Goal: Information Seeking & Learning: Check status

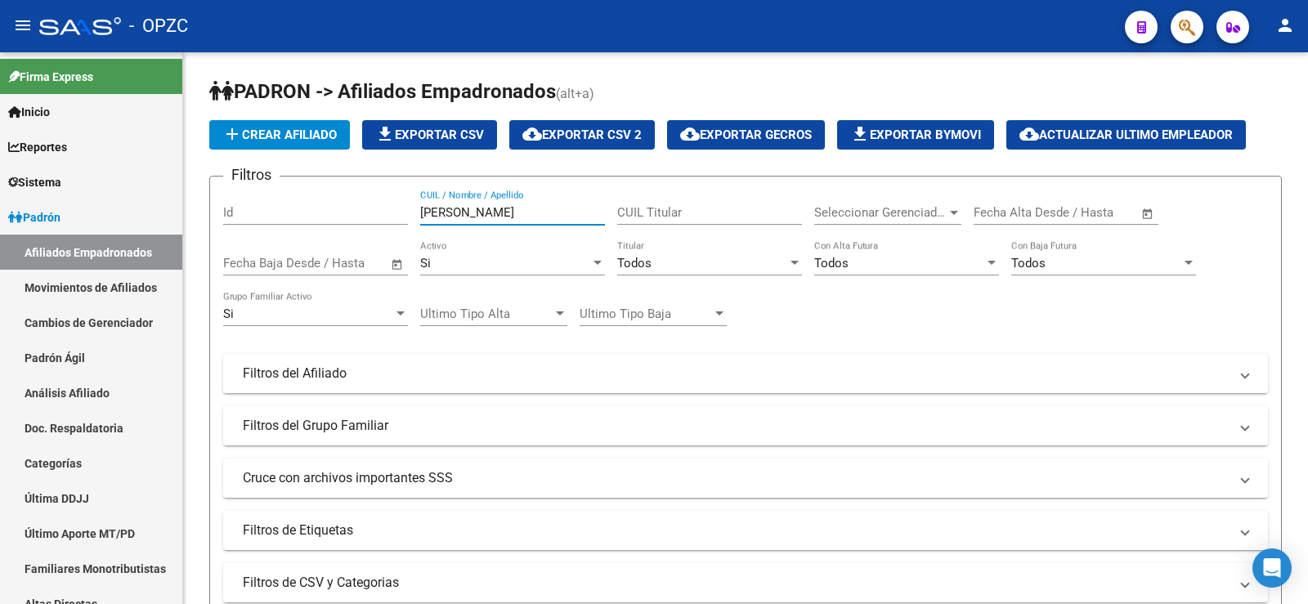
scroll to position [409, 0]
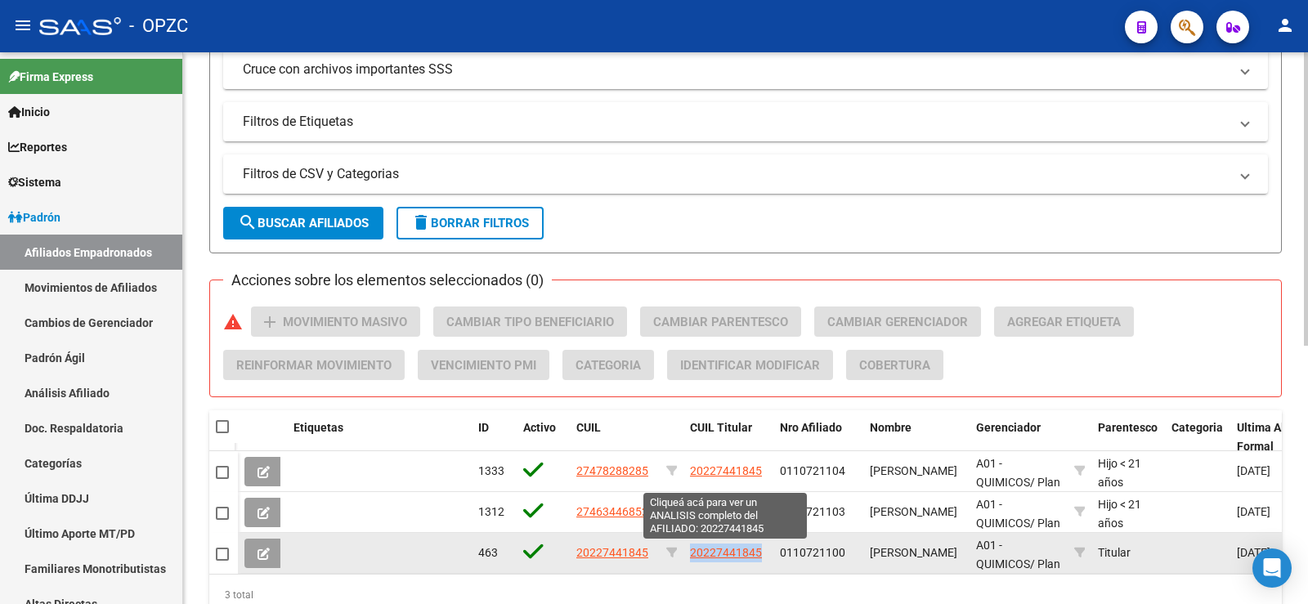
drag, startPoint x: 763, startPoint y: 549, endPoint x: 692, endPoint y: 549, distance: 71.1
click at [692, 549] on div "20227441845" at bounding box center [728, 553] width 77 height 19
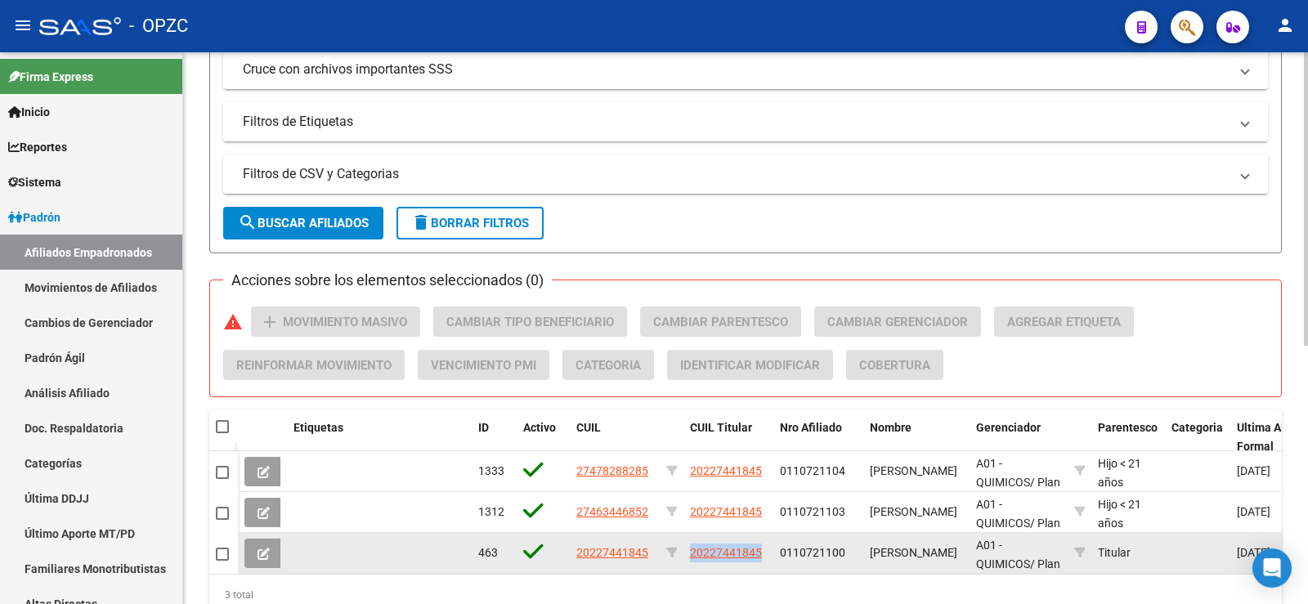
copy span "20227441845"
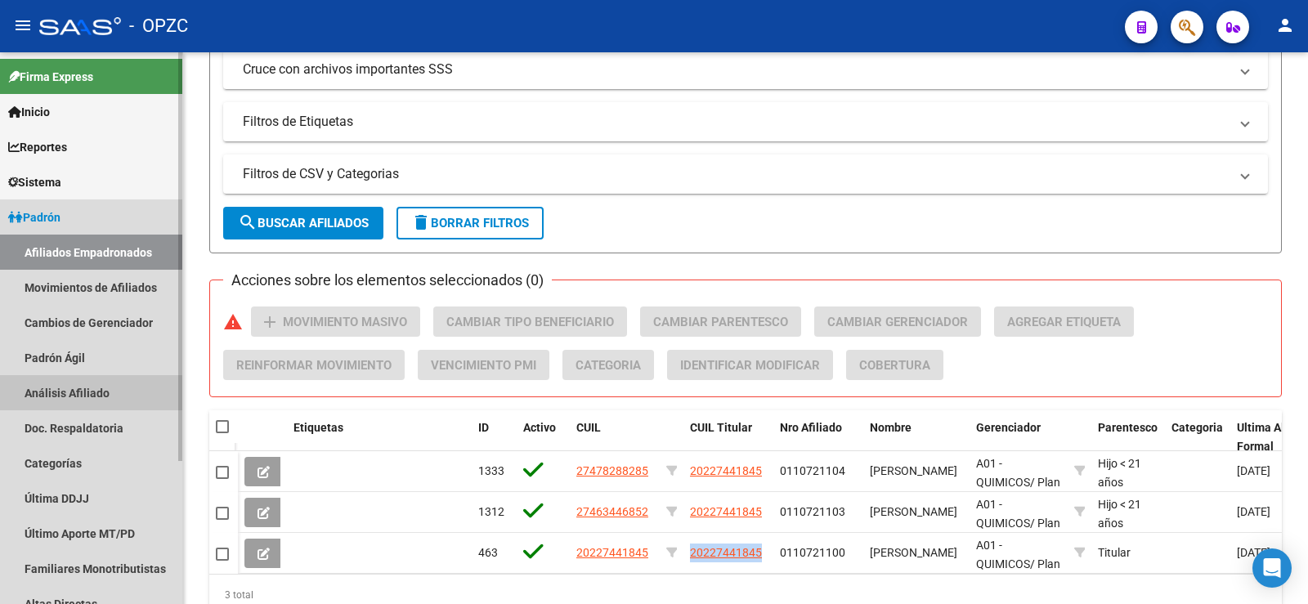
click at [88, 393] on link "Análisis Afiliado" at bounding box center [91, 392] width 182 height 35
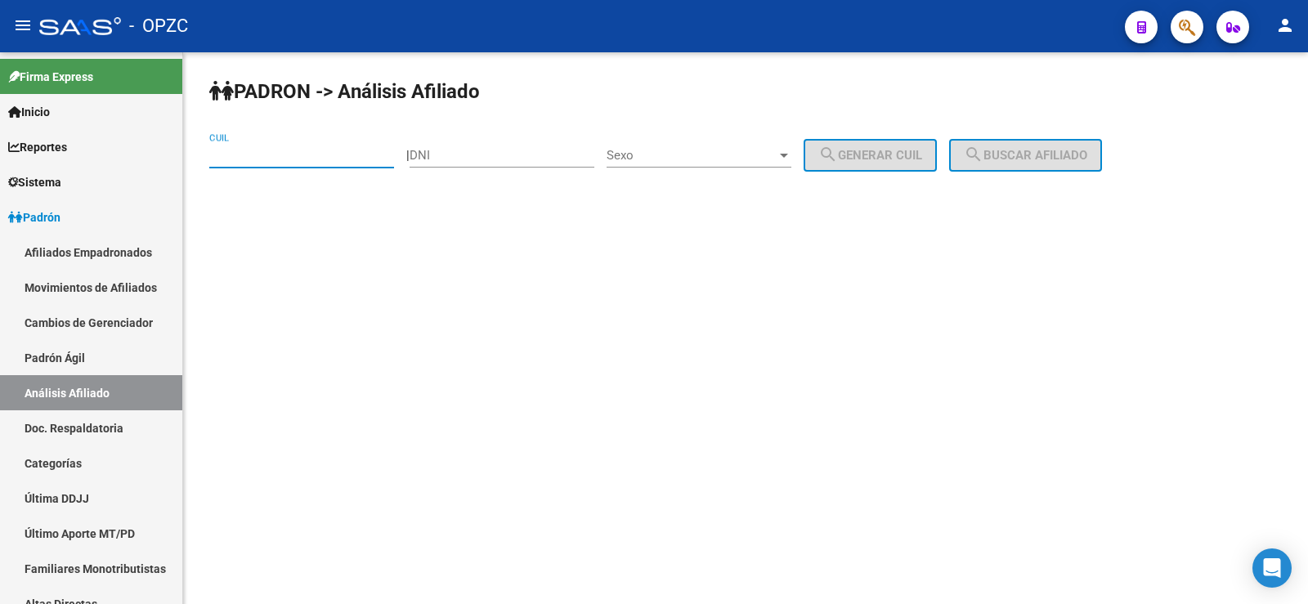
paste input "20-22744184-5"
type input "20-22744184-5"
click at [1032, 151] on span "search Buscar afiliado" at bounding box center [1025, 155] width 123 height 15
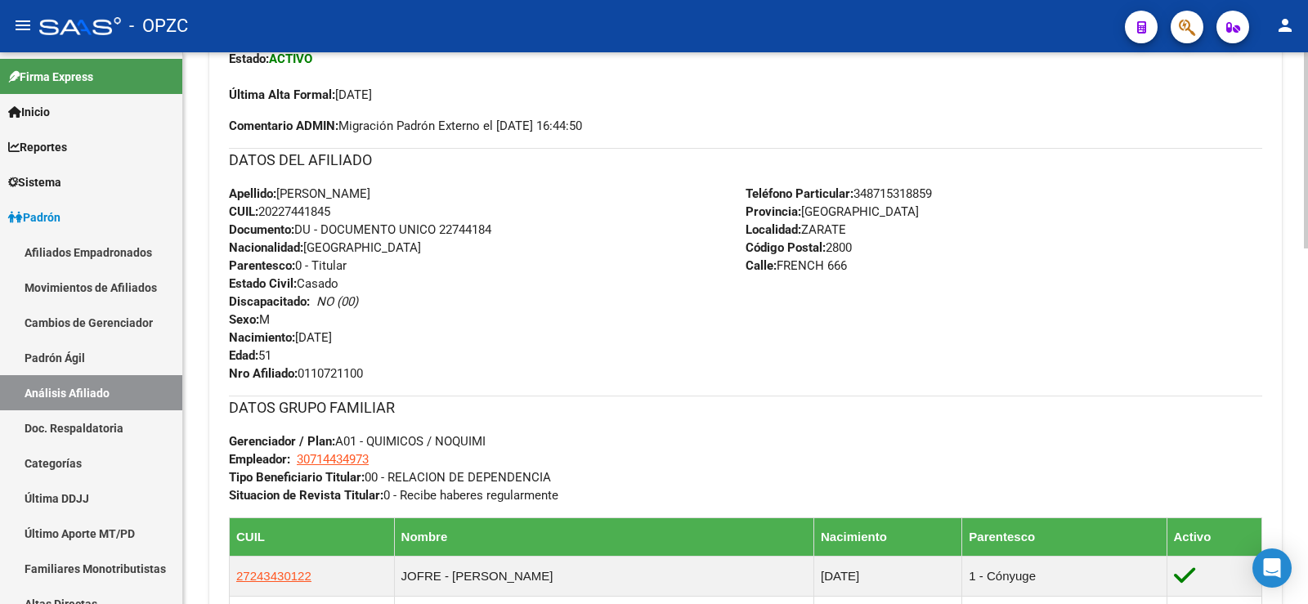
scroll to position [981, 0]
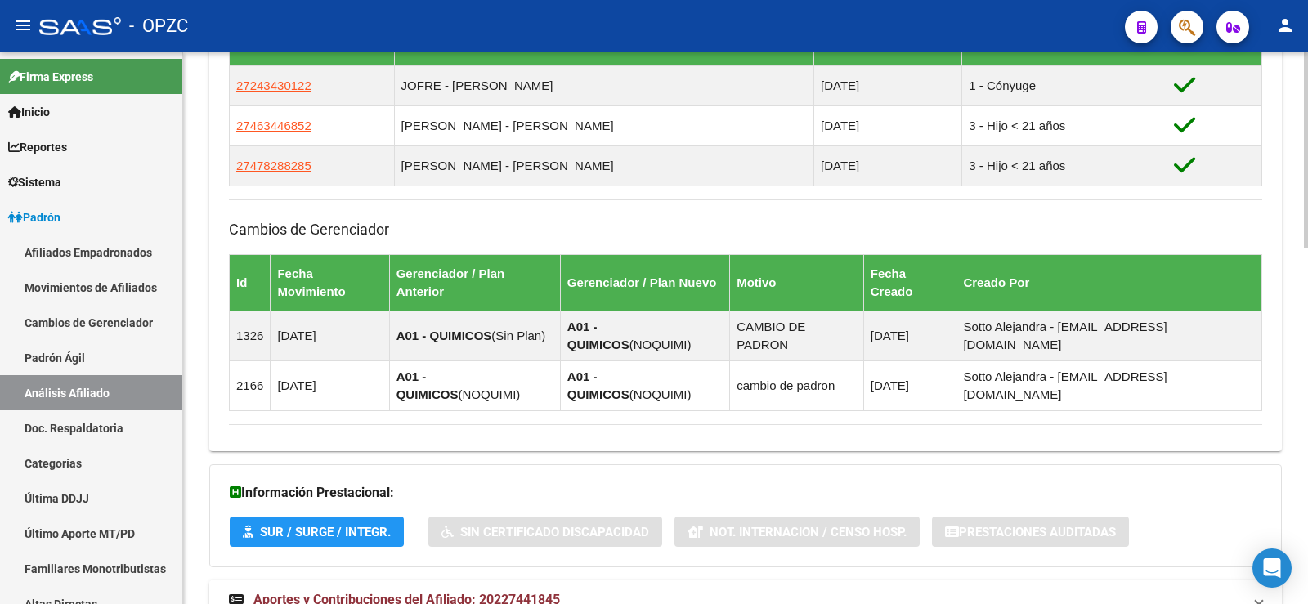
click at [505, 592] on span "Aportes y Contribuciones del Afiliado: 20227441845" at bounding box center [406, 600] width 307 height 16
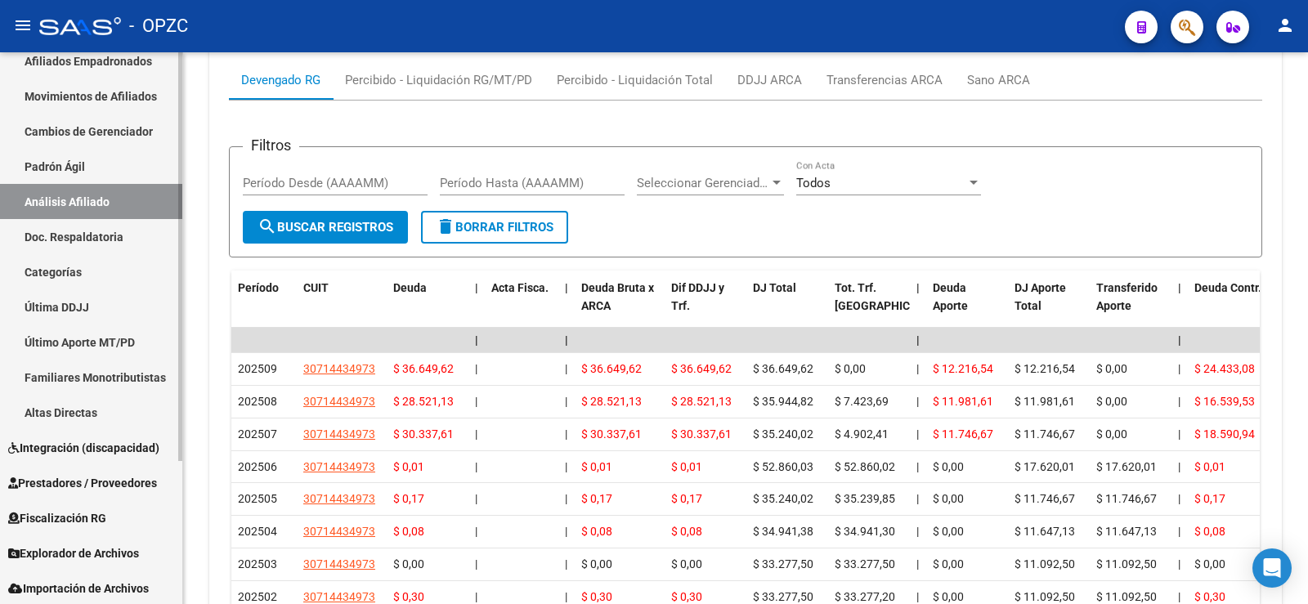
scroll to position [193, 0]
click at [99, 544] on span "Explorador de Archivos" at bounding box center [73, 552] width 131 height 18
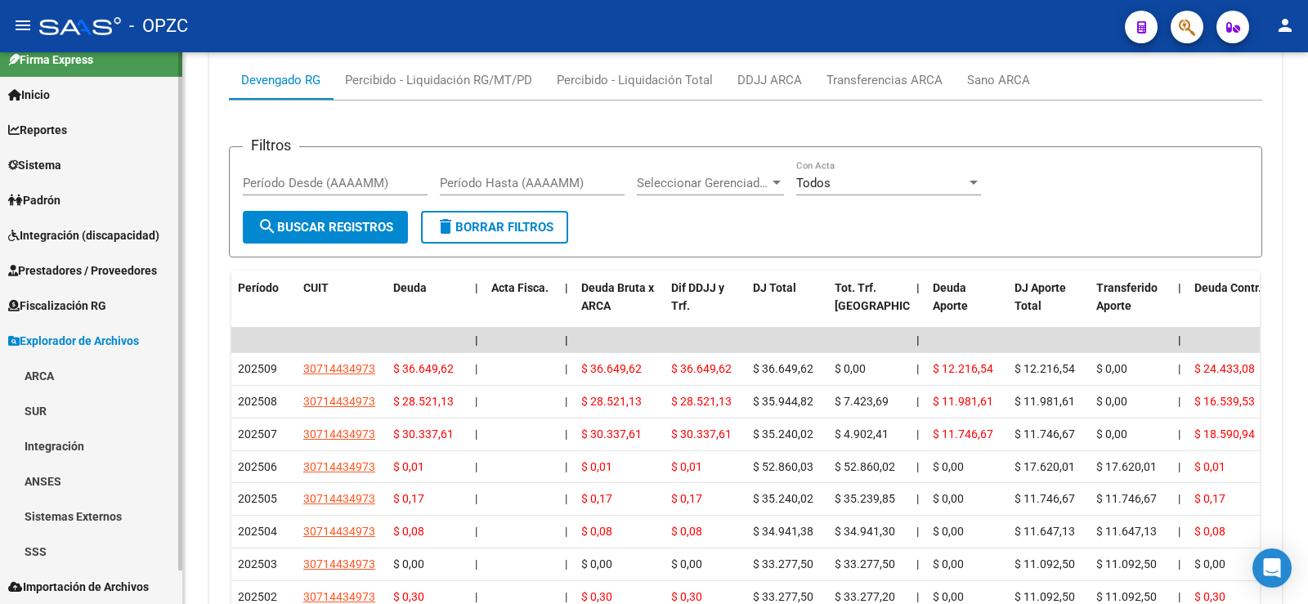
scroll to position [17, 0]
click at [68, 370] on link "ARCA" at bounding box center [91, 375] width 182 height 35
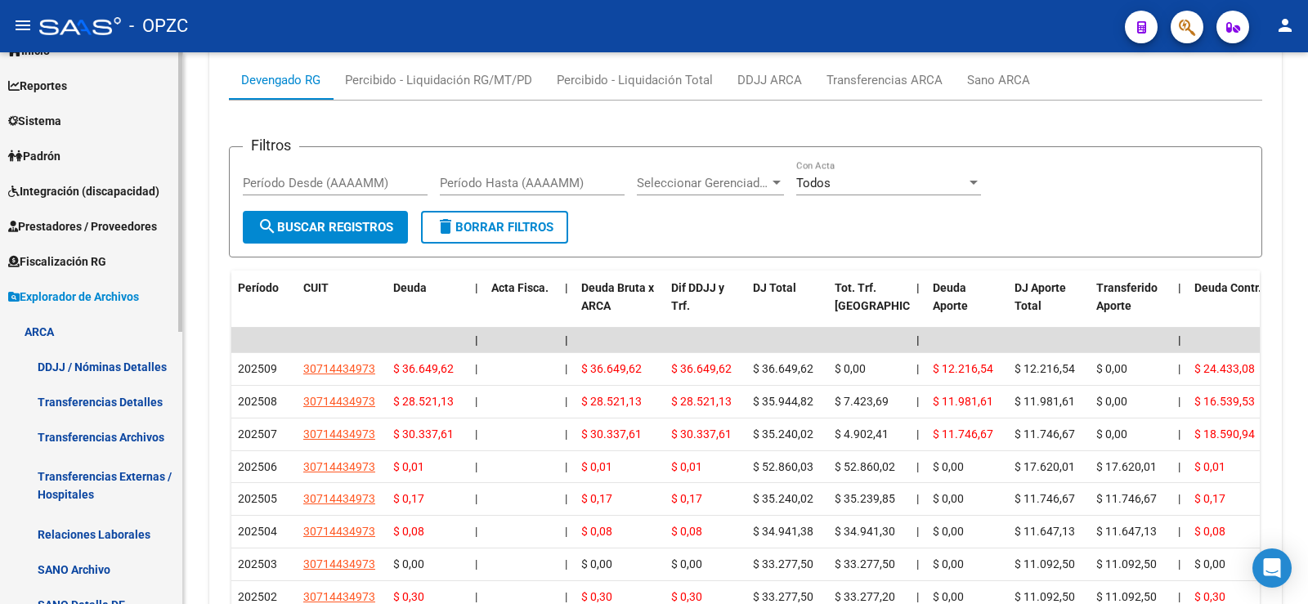
scroll to position [99, 0]
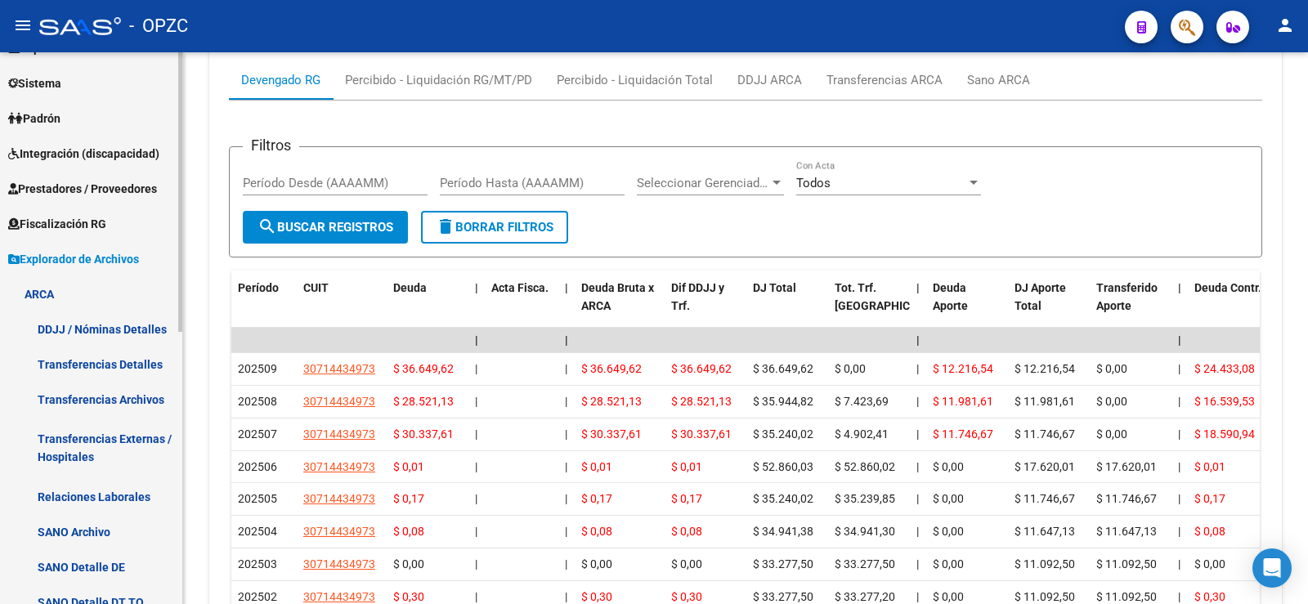
click at [123, 499] on link "Relaciones Laborales" at bounding box center [91, 496] width 182 height 35
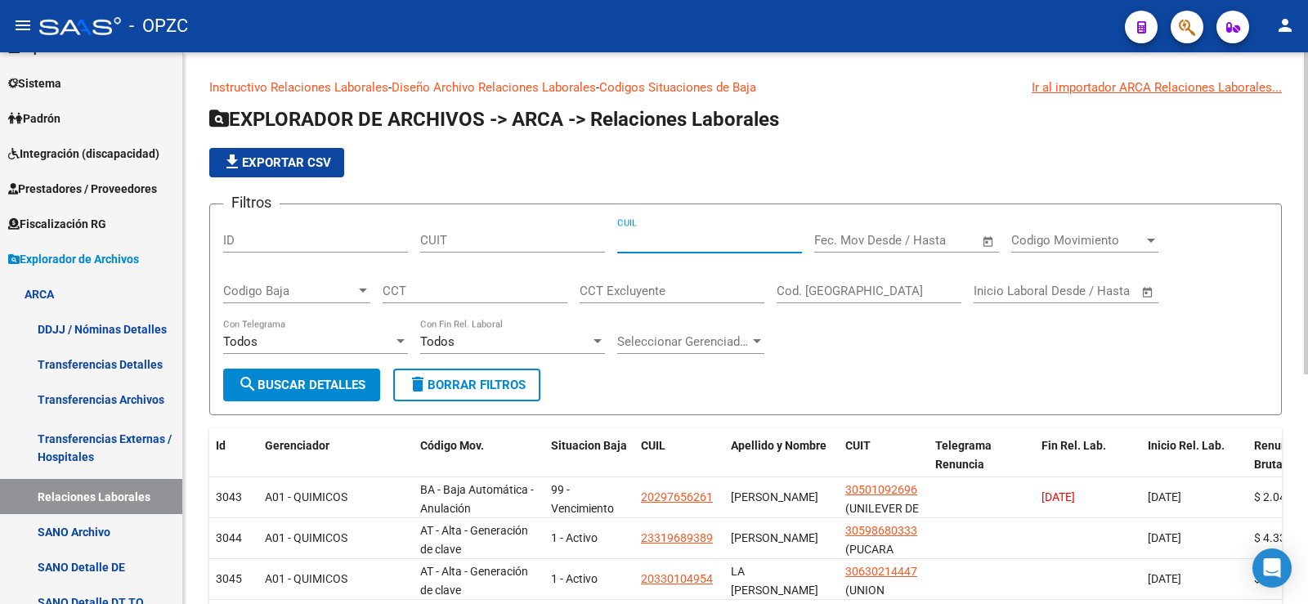
paste input "20-22744184-5"
type input "20-22744184-5"
click at [288, 382] on span "search Buscar Detalles" at bounding box center [302, 385] width 128 height 15
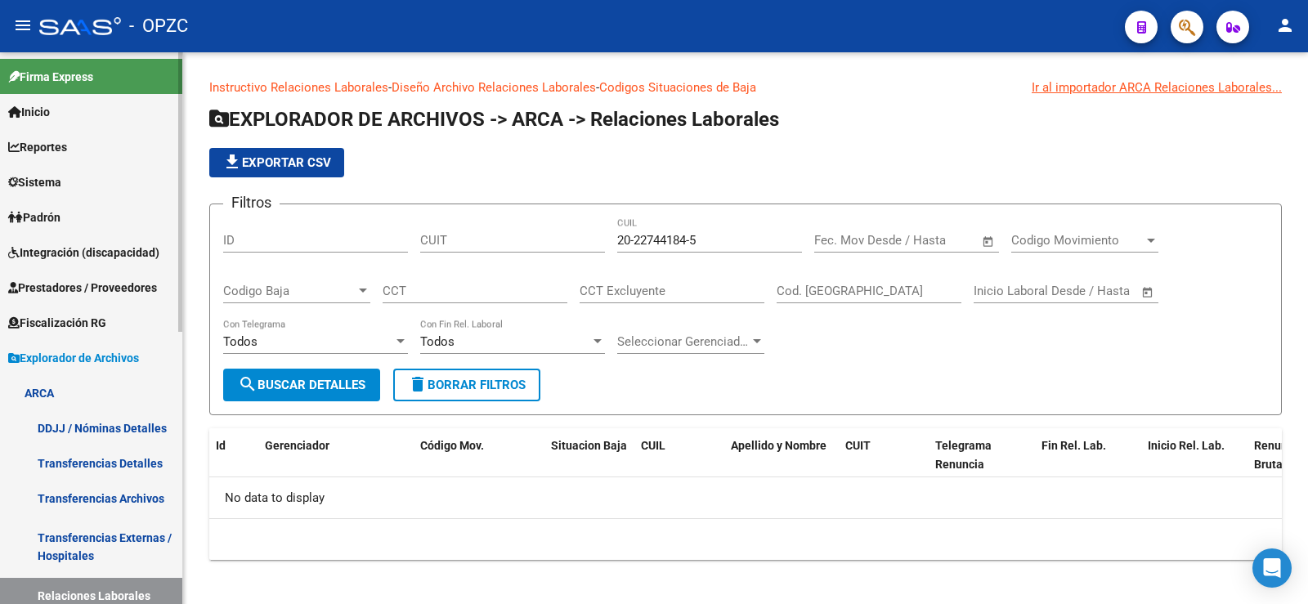
click at [75, 219] on link "Padrón" at bounding box center [91, 217] width 182 height 35
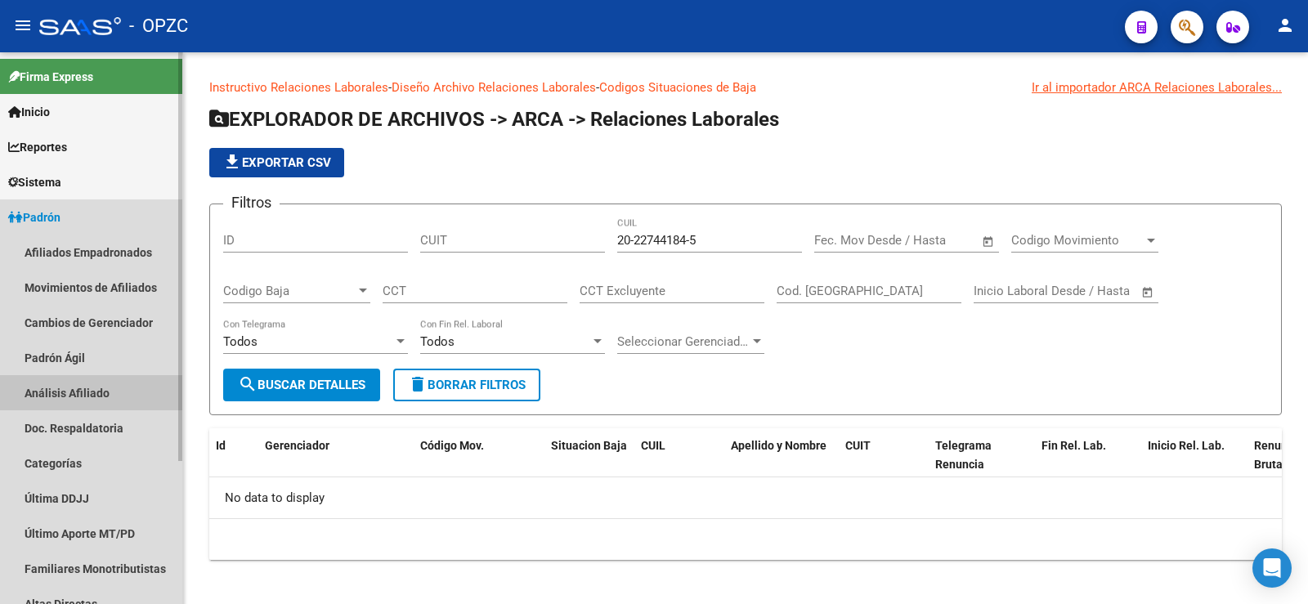
click at [39, 391] on link "Análisis Afiliado" at bounding box center [91, 392] width 182 height 35
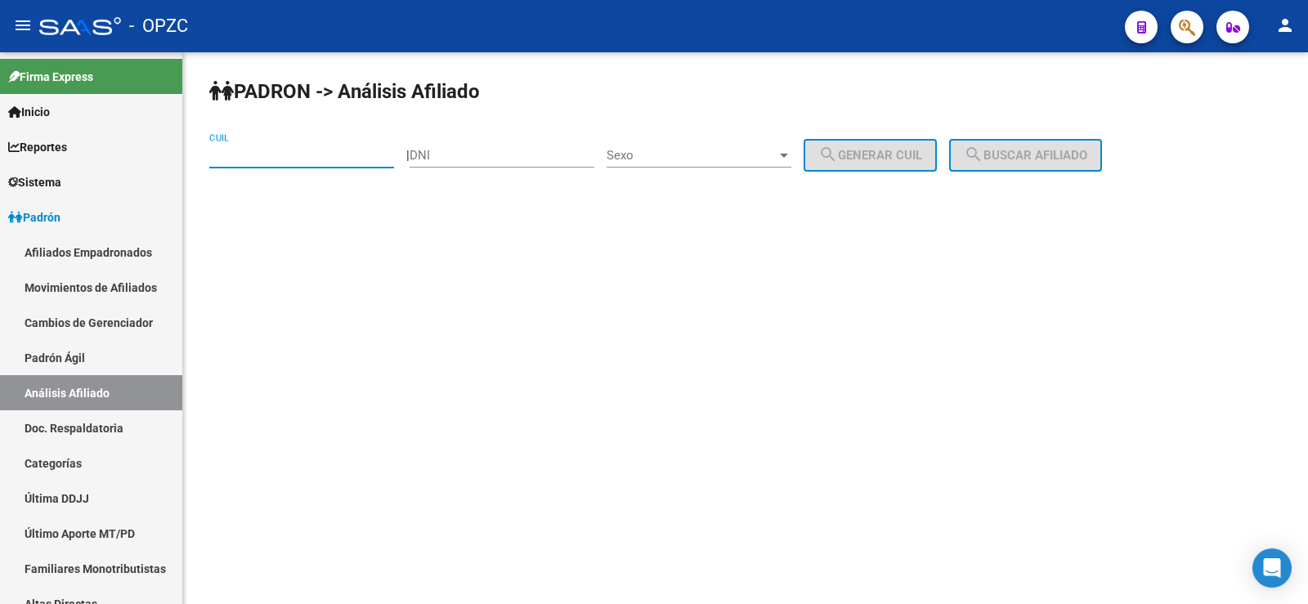
paste input "20-22744184-5"
type input "20-22744184-5"
click at [1029, 153] on span "search Buscar afiliado" at bounding box center [1025, 155] width 123 height 15
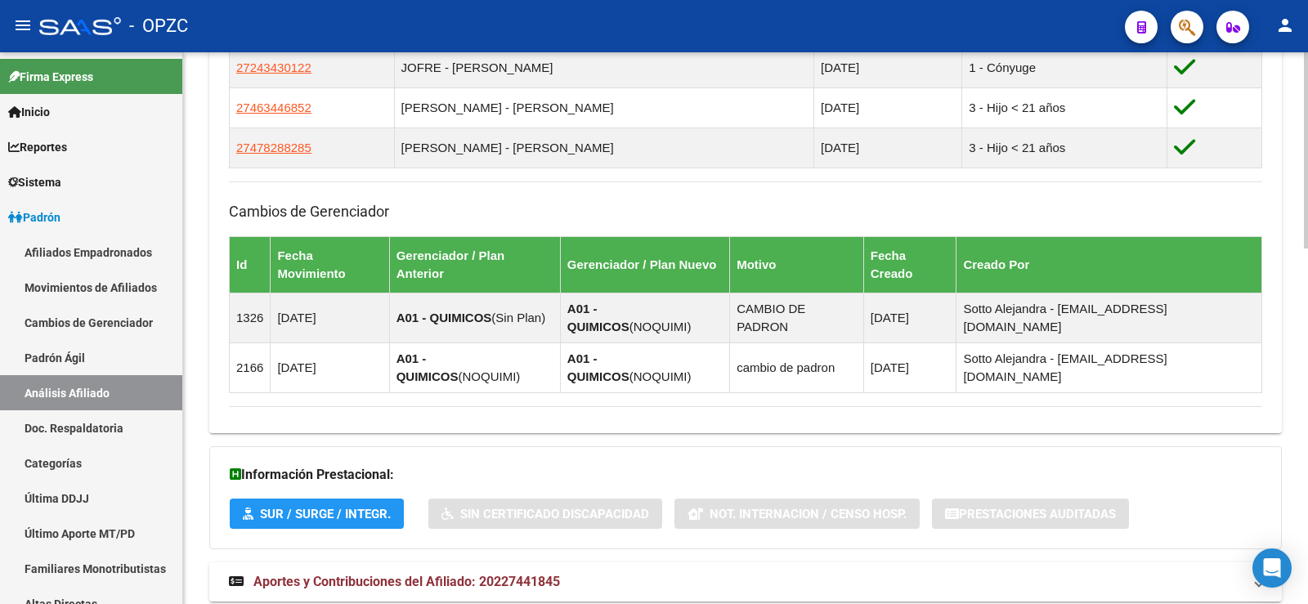
scroll to position [1000, 0]
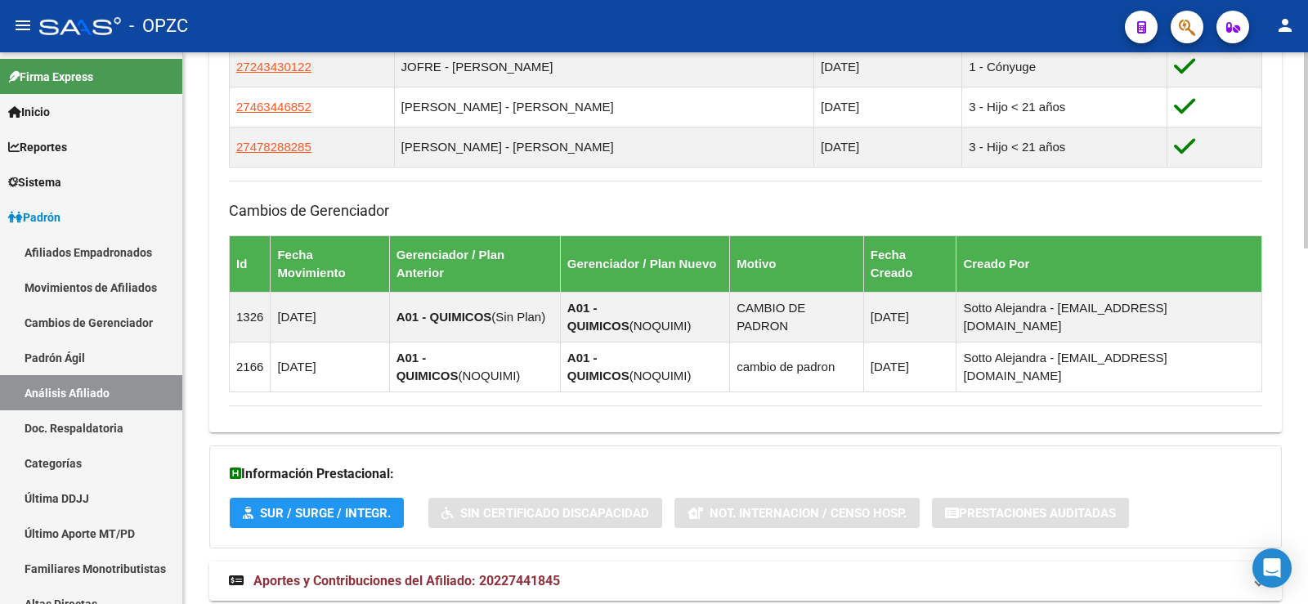
click at [426, 573] on span "Aportes y Contribuciones del Afiliado: 20227441845" at bounding box center [406, 581] width 307 height 16
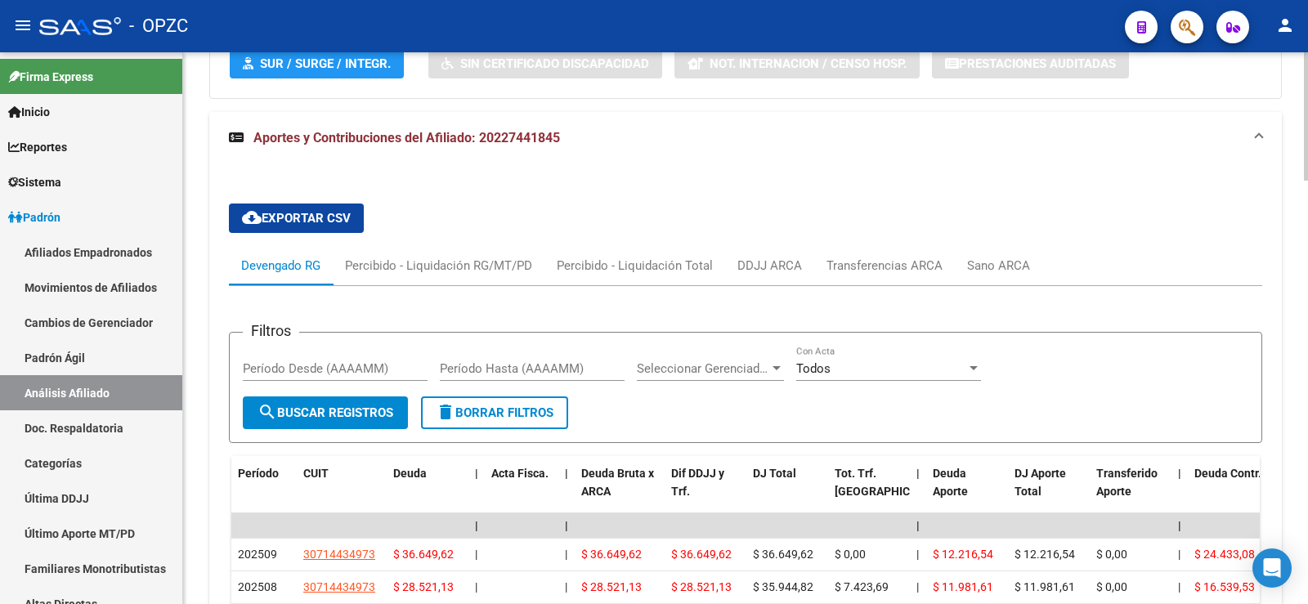
scroll to position [1491, 0]
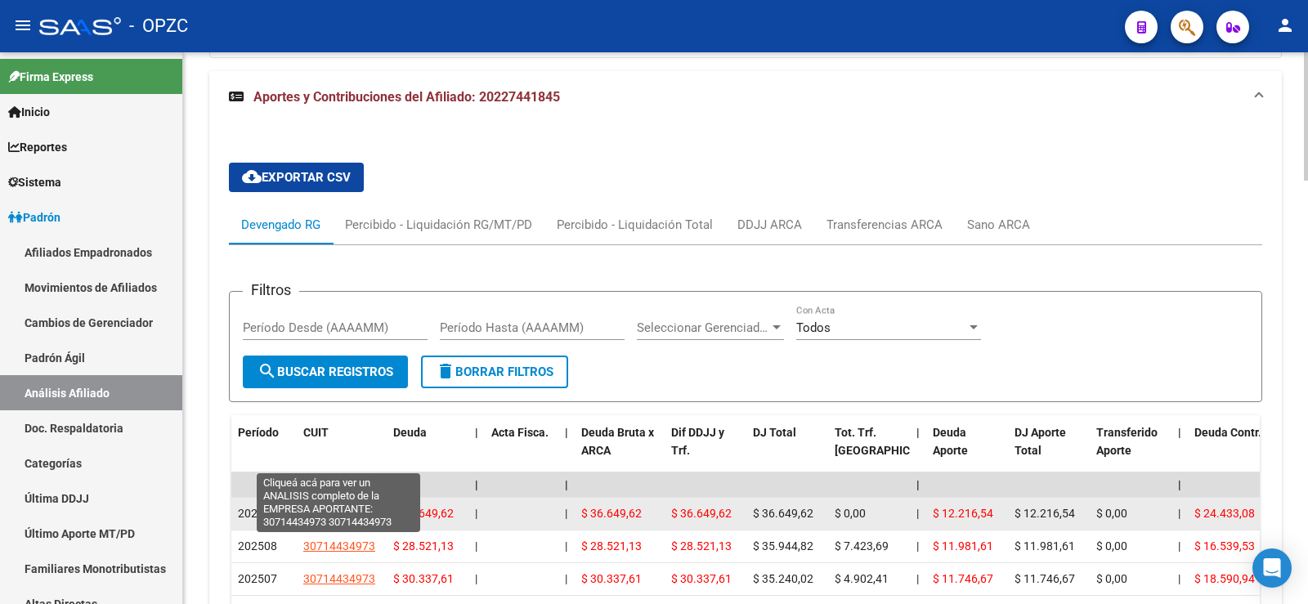
click at [323, 507] on span "30714434973" at bounding box center [339, 513] width 72 height 13
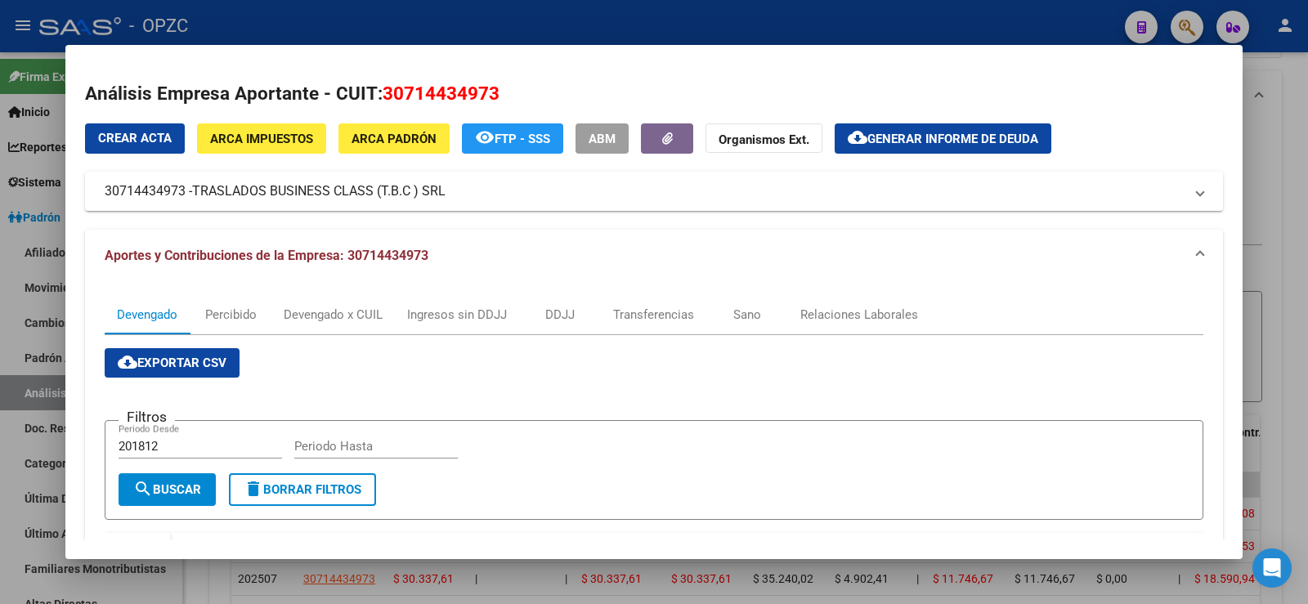
click at [1307, 125] on div at bounding box center [654, 302] width 1308 height 604
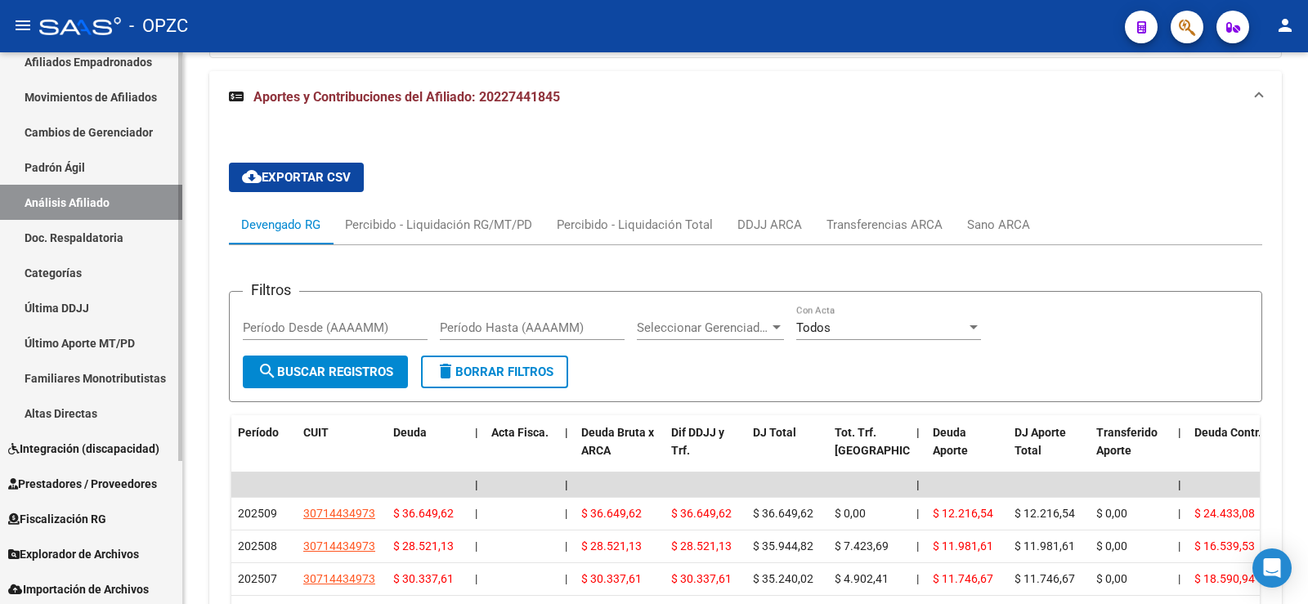
scroll to position [193, 0]
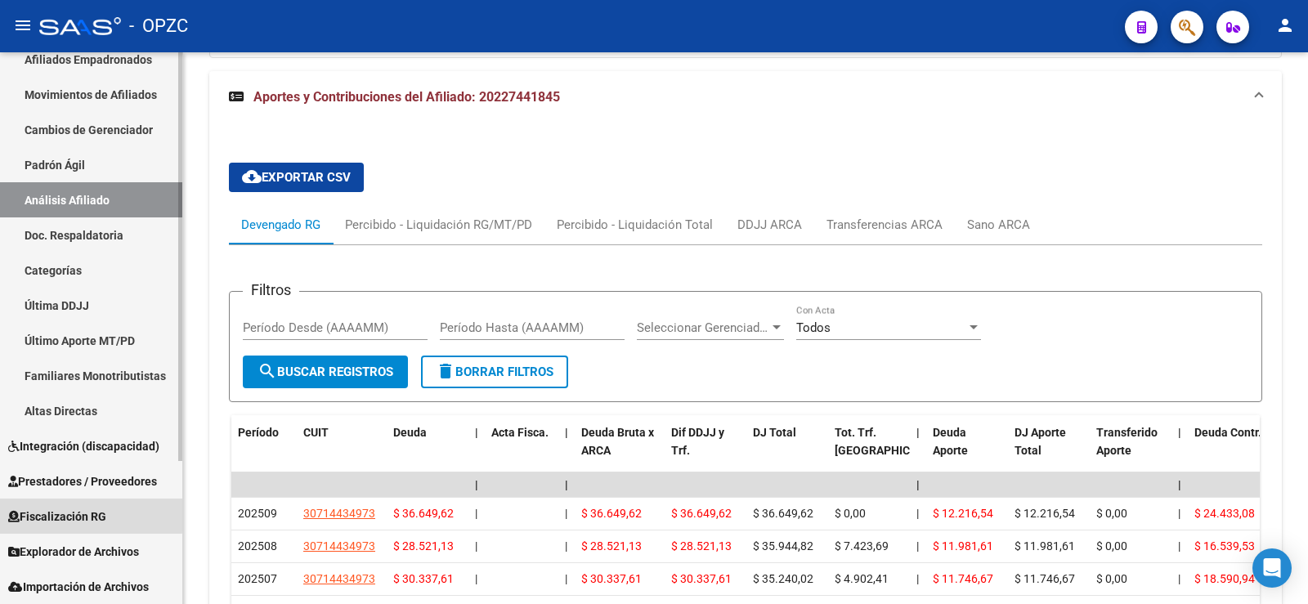
click at [83, 514] on span "Fiscalización RG" at bounding box center [57, 517] width 98 height 18
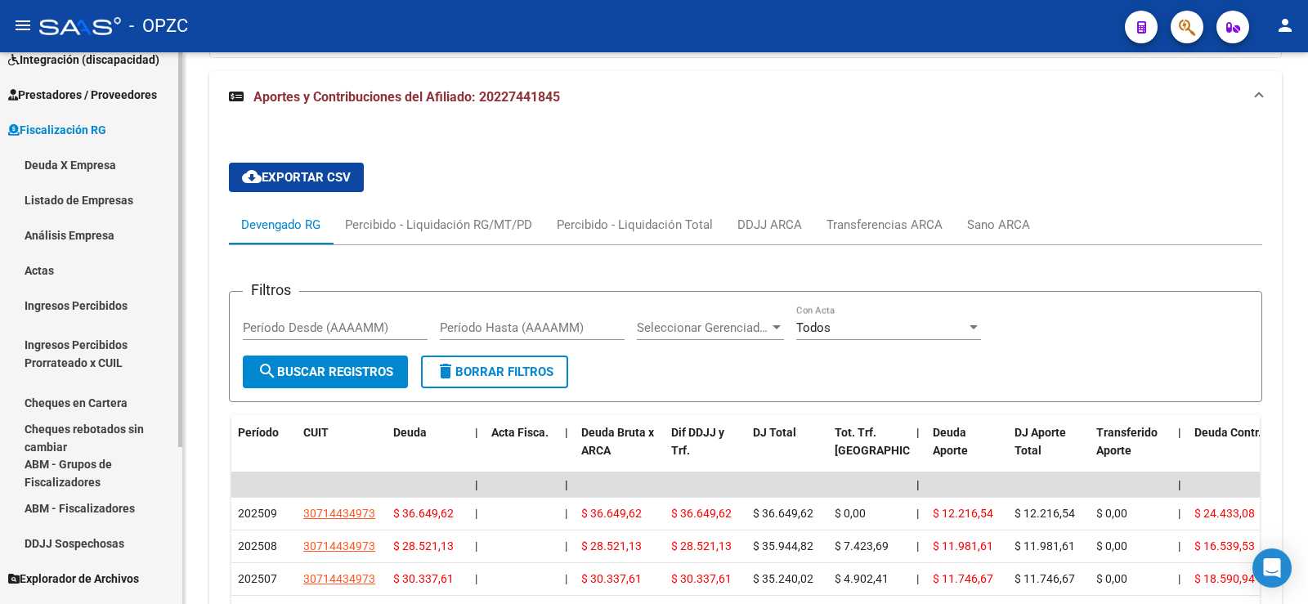
click at [84, 165] on link "Deuda X Empresa" at bounding box center [91, 164] width 182 height 35
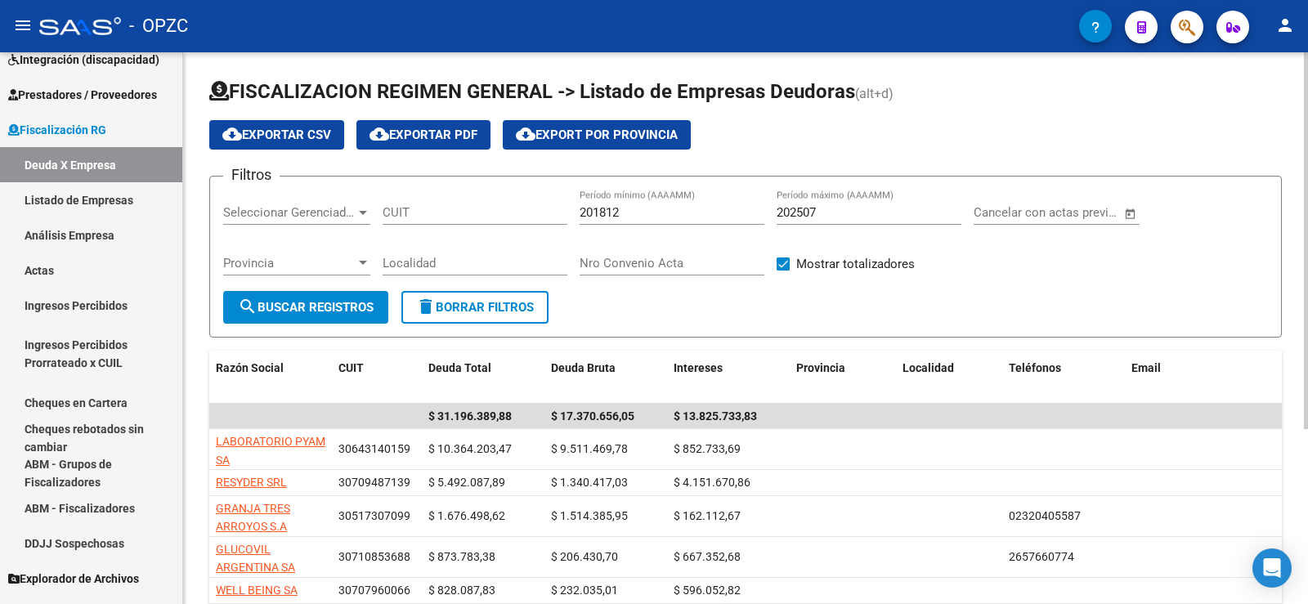
click at [863, 213] on input "202507" at bounding box center [869, 212] width 185 height 15
type input "202509"
click at [333, 306] on span "search Buscar Registros" at bounding box center [306, 307] width 136 height 15
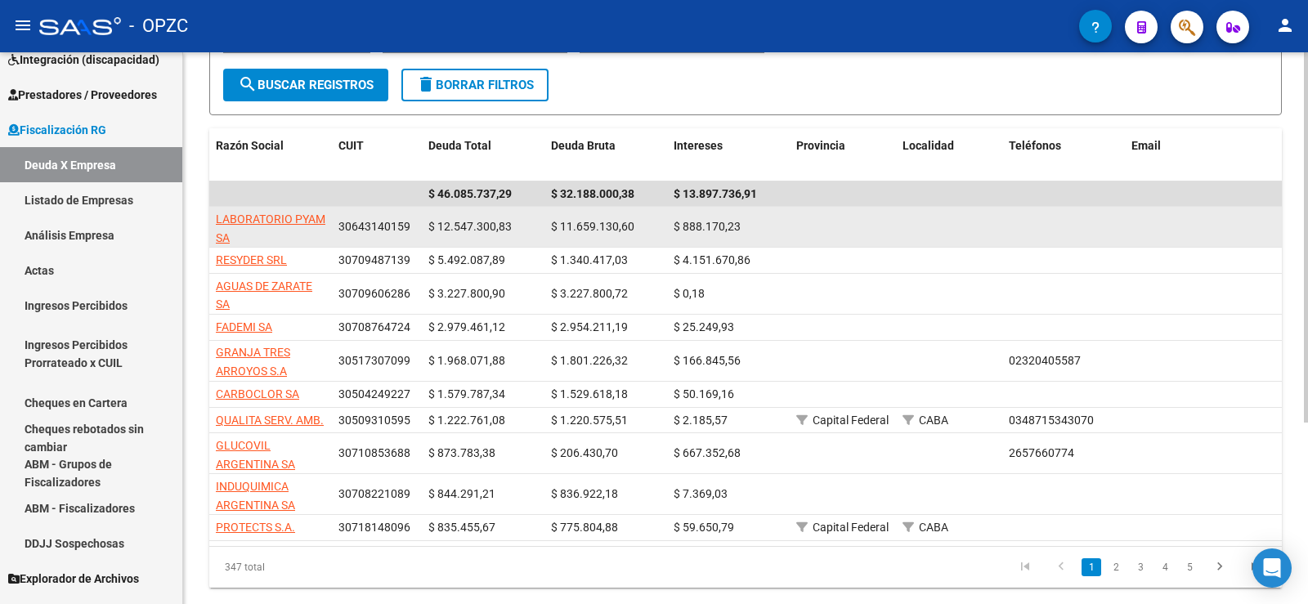
scroll to position [271, 0]
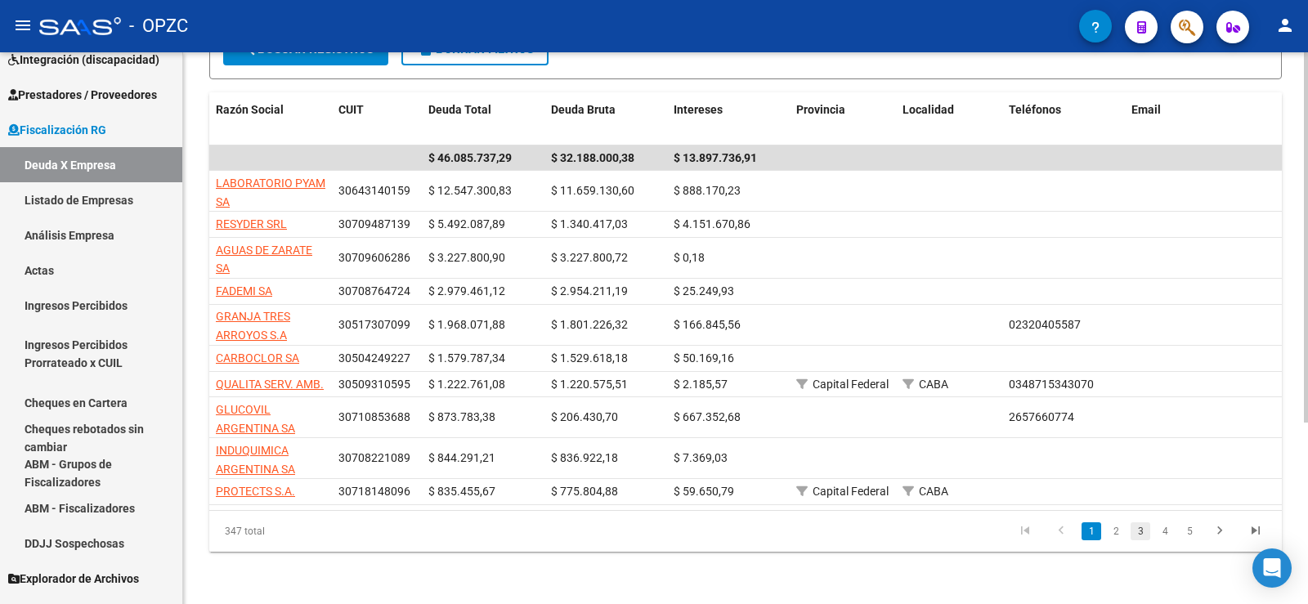
click at [1139, 532] on link "3" at bounding box center [1141, 532] width 20 height 18
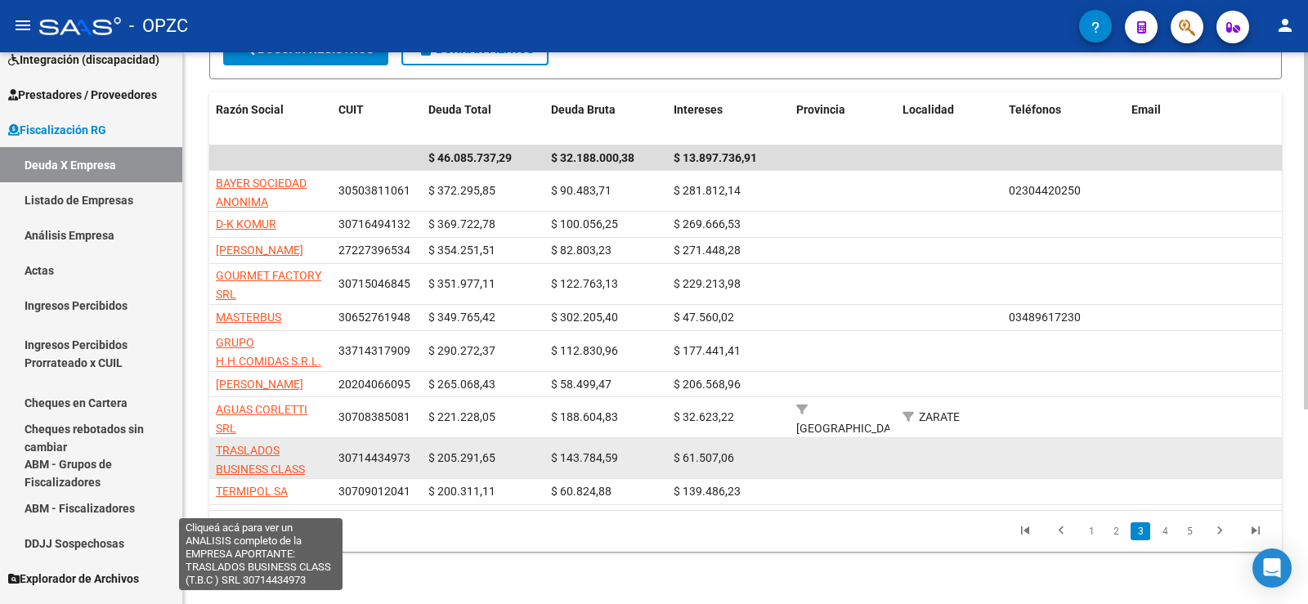
click at [235, 466] on span "TRASLADOS BUSINESS CLASS (T.B.C ) SRL" at bounding box center [260, 469] width 89 height 51
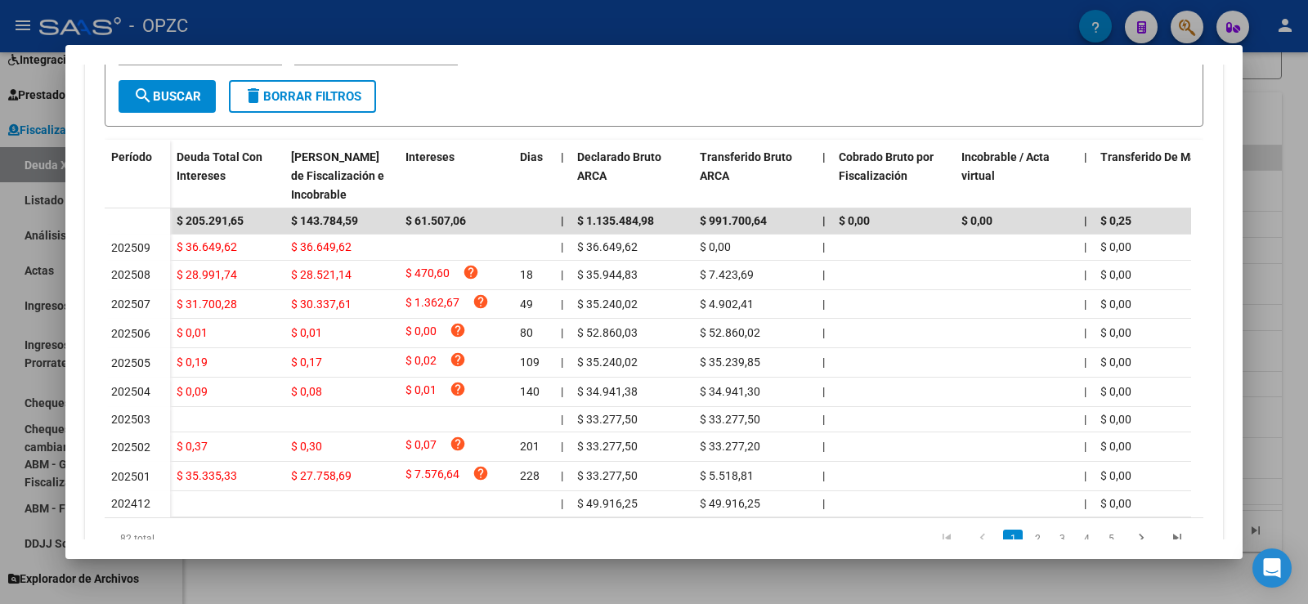
scroll to position [475, 0]
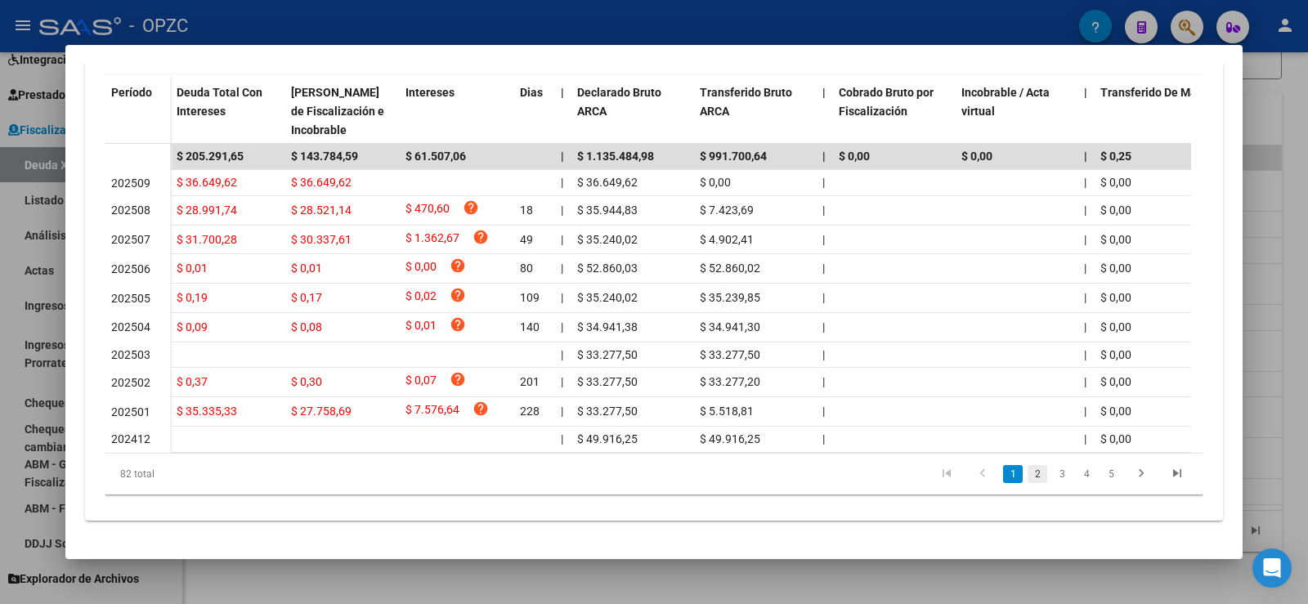
click at [1029, 478] on link "2" at bounding box center [1038, 474] width 20 height 18
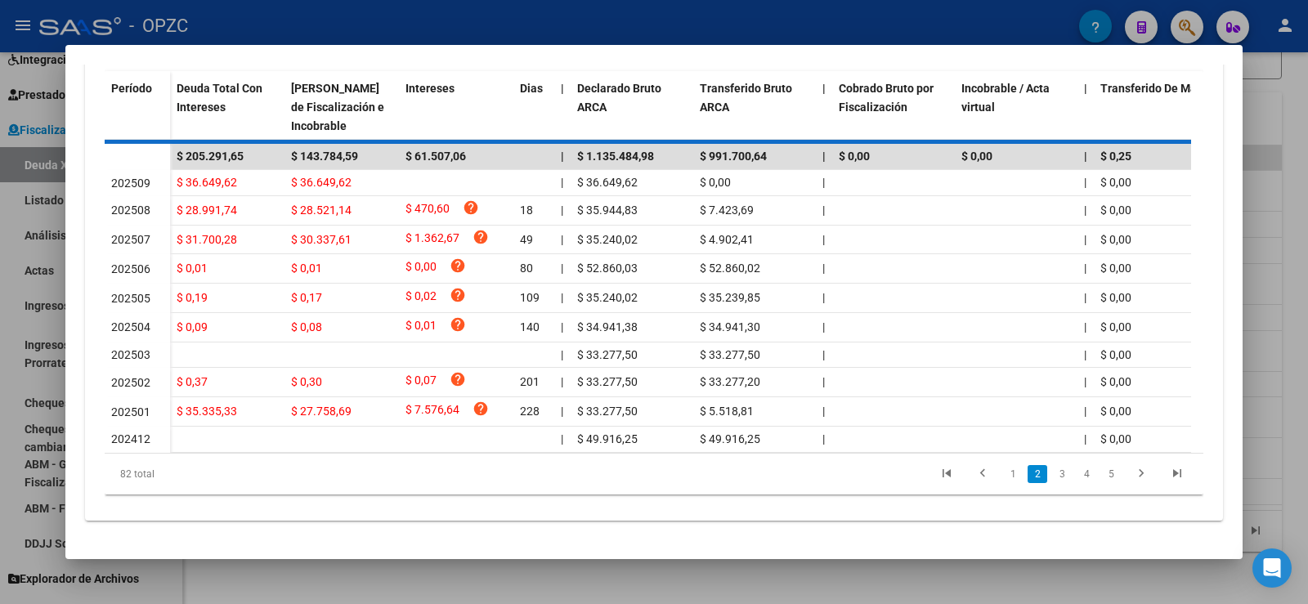
scroll to position [472, 0]
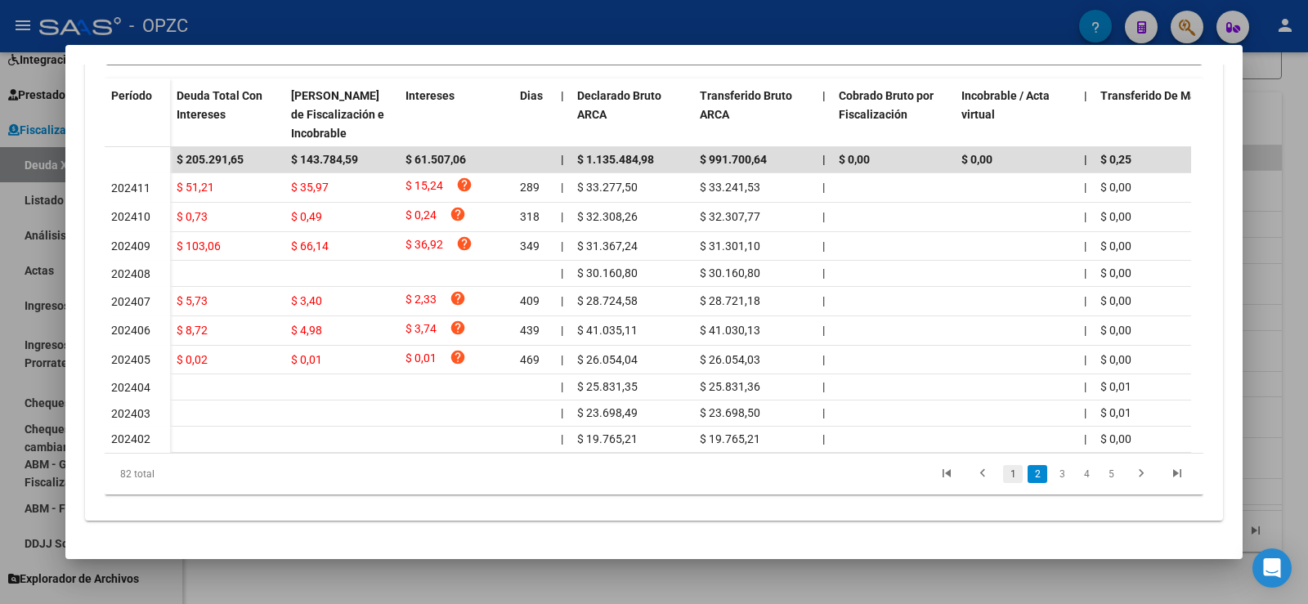
click at [1003, 470] on link "1" at bounding box center [1013, 474] width 20 height 18
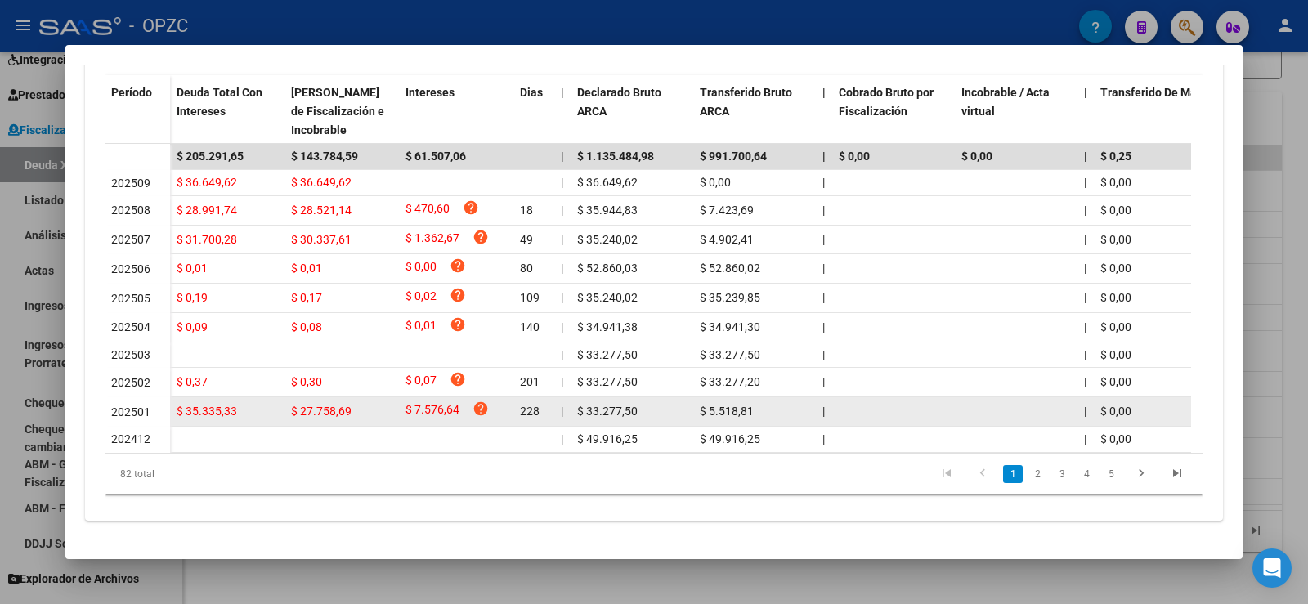
scroll to position [390, 0]
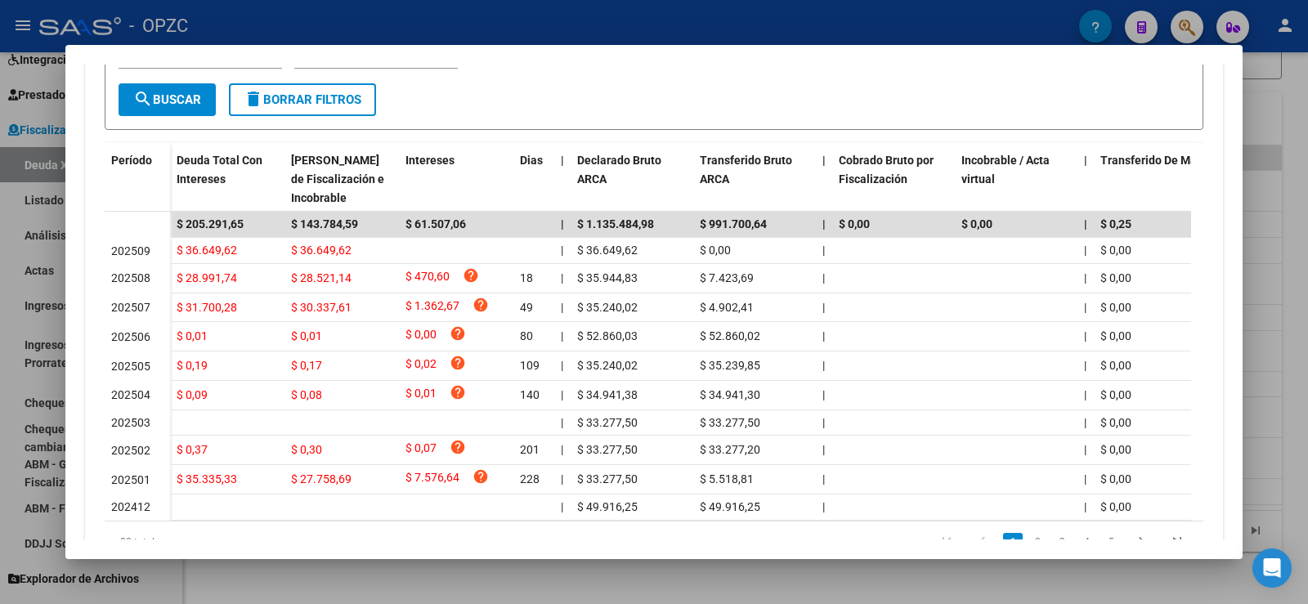
click at [1304, 163] on div at bounding box center [654, 302] width 1308 height 604
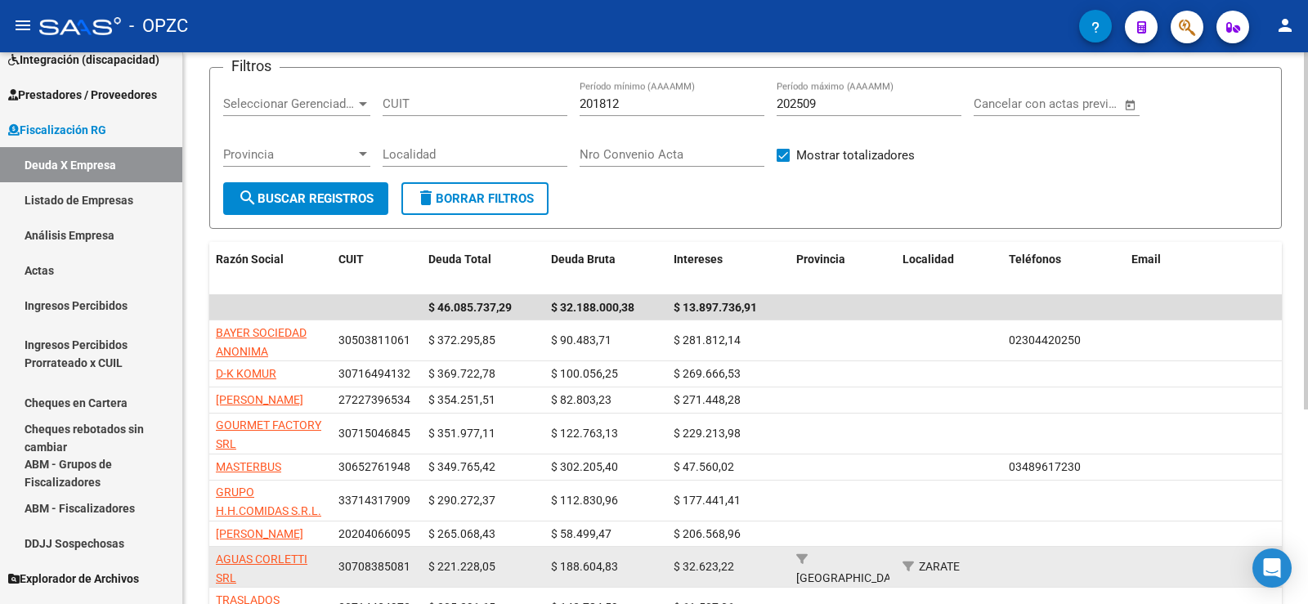
scroll to position [0, 0]
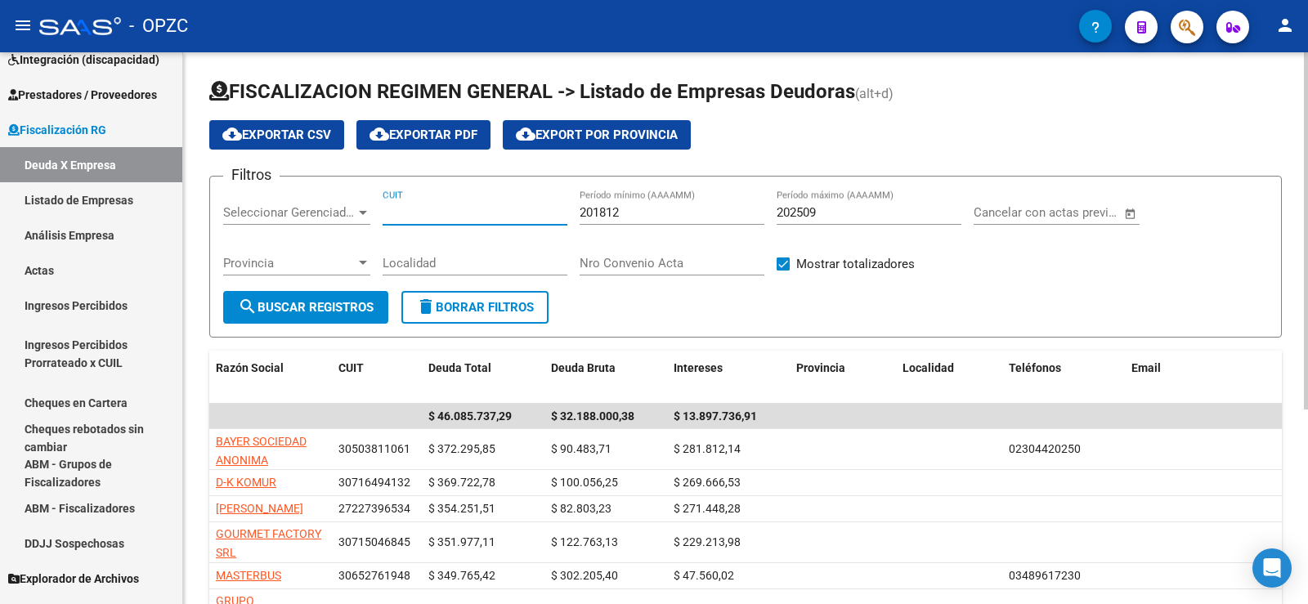
click at [454, 213] on input "CUIT" at bounding box center [475, 212] width 185 height 15
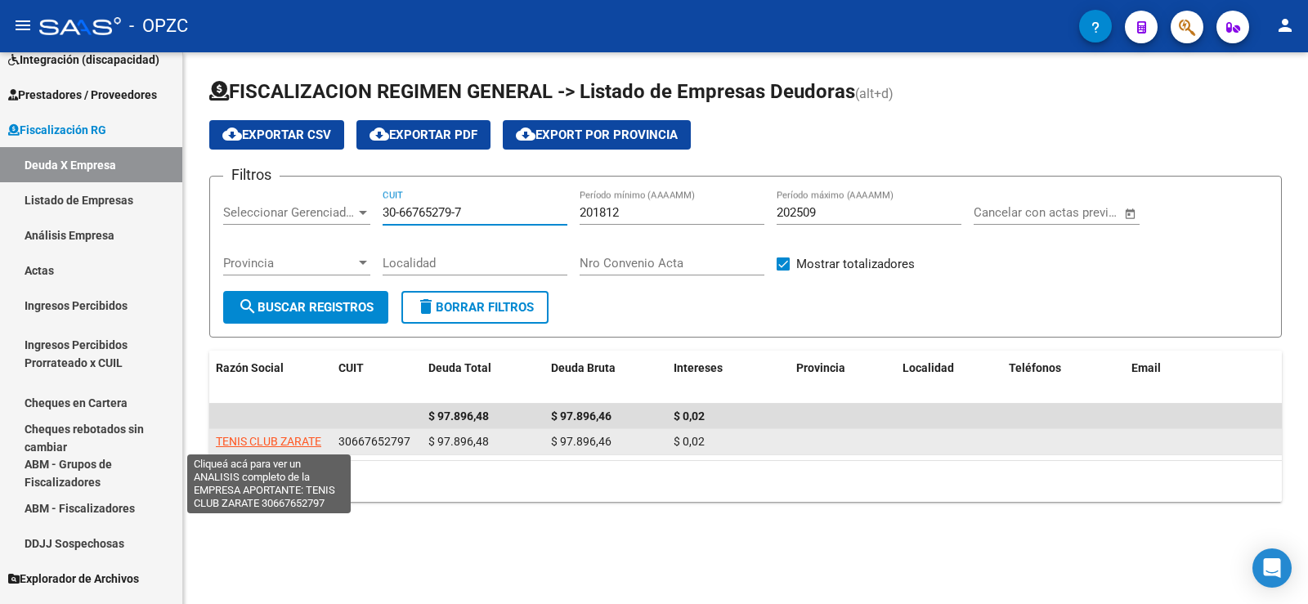
type input "30-66765279-7"
click at [276, 442] on span "TENIS CLUB ZARATE" at bounding box center [268, 441] width 105 height 13
type textarea "30667652797"
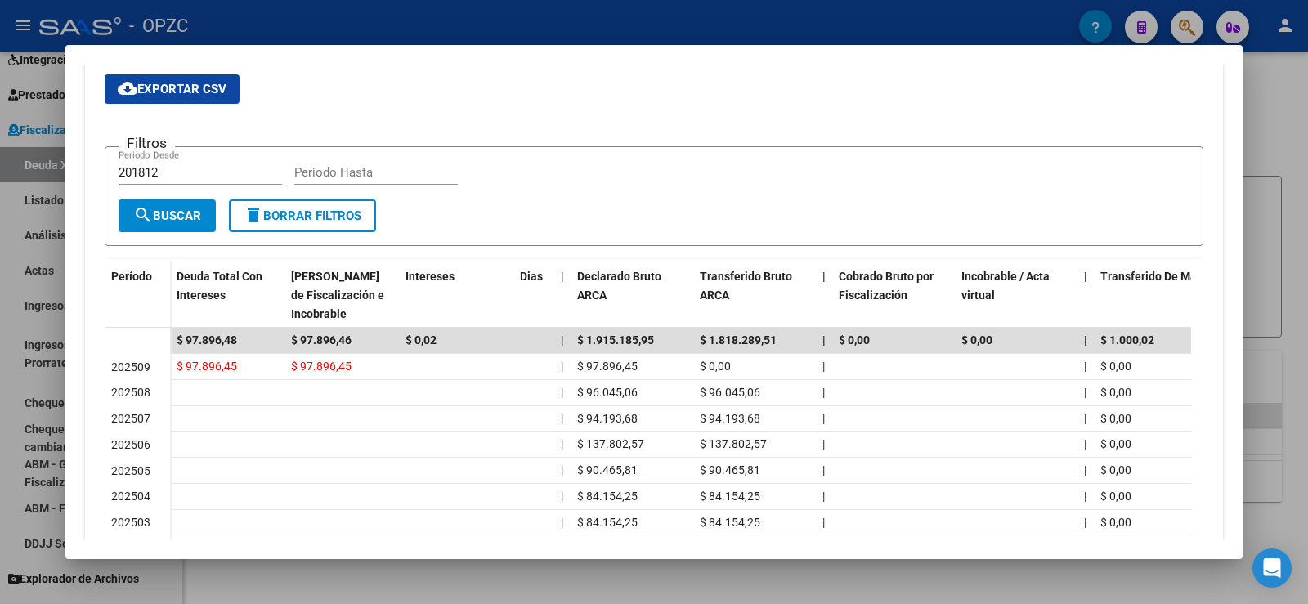
scroll to position [245, 0]
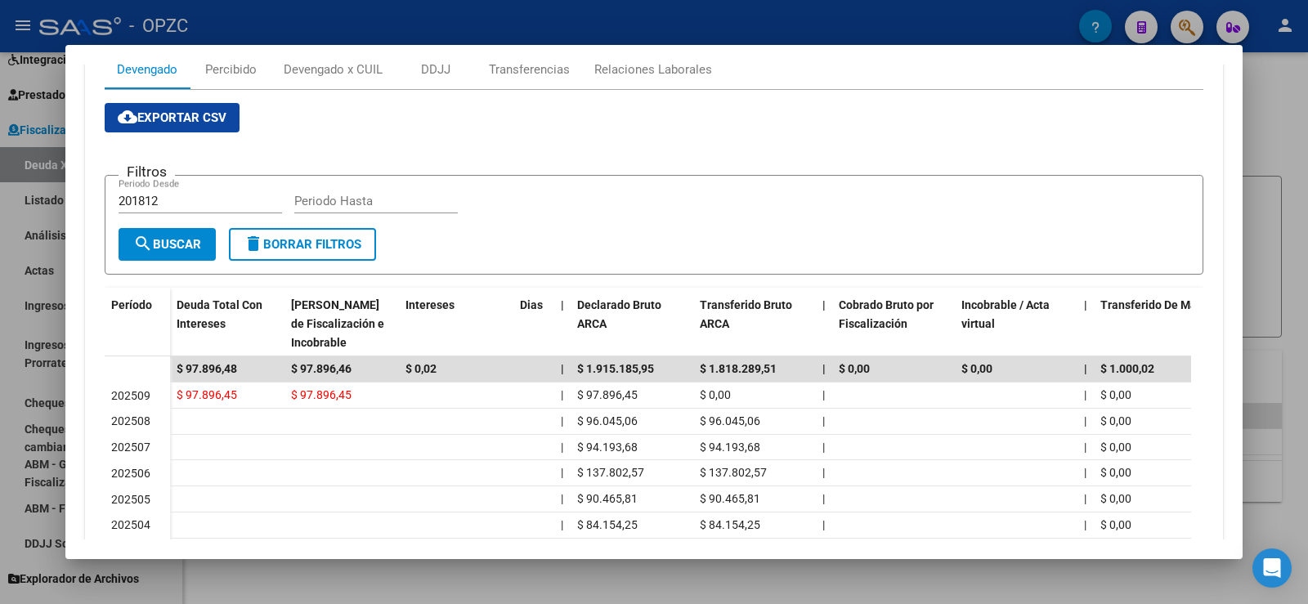
click at [1287, 128] on div at bounding box center [654, 302] width 1308 height 604
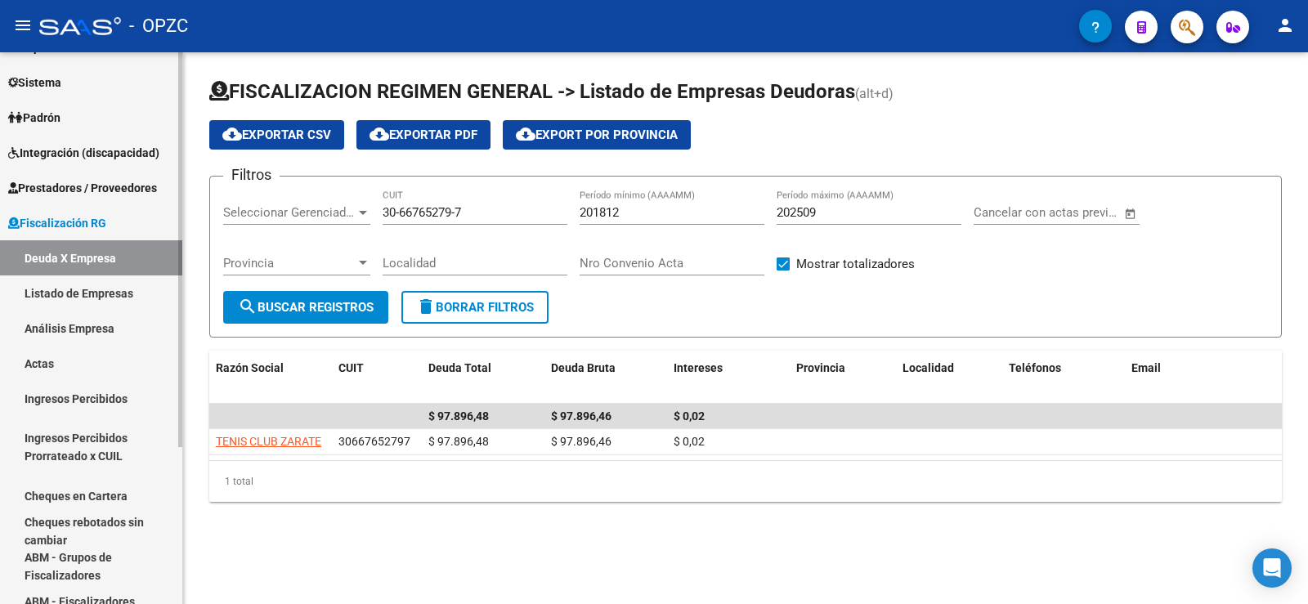
scroll to position [0, 0]
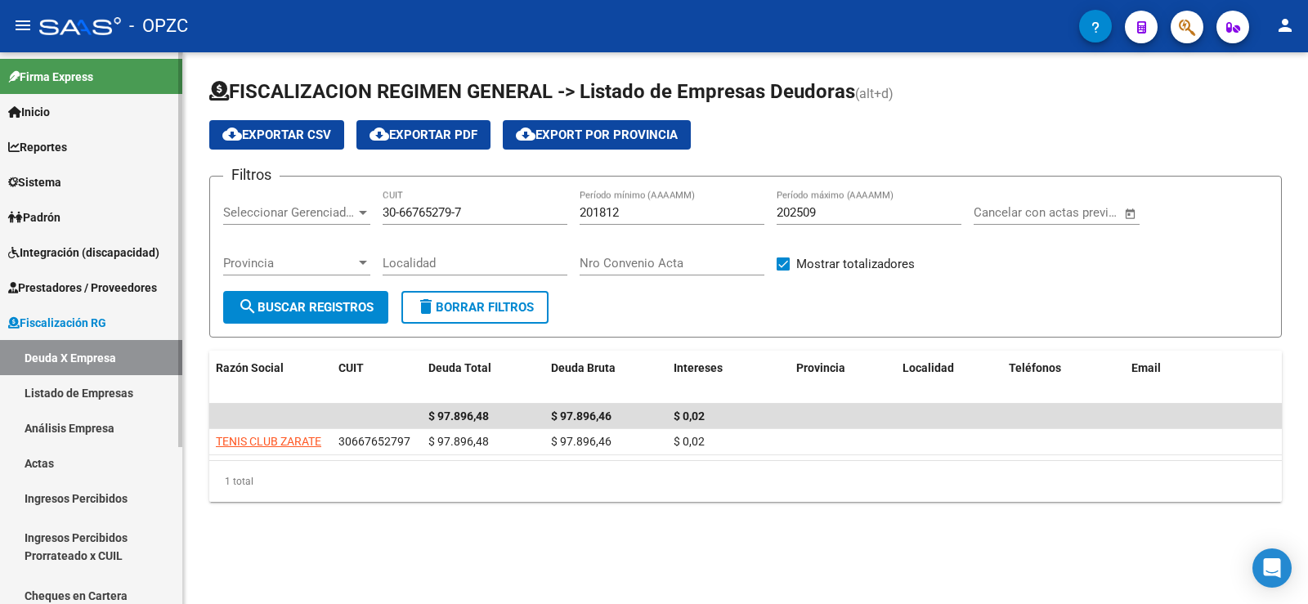
click at [76, 212] on link "Padrón" at bounding box center [91, 217] width 182 height 35
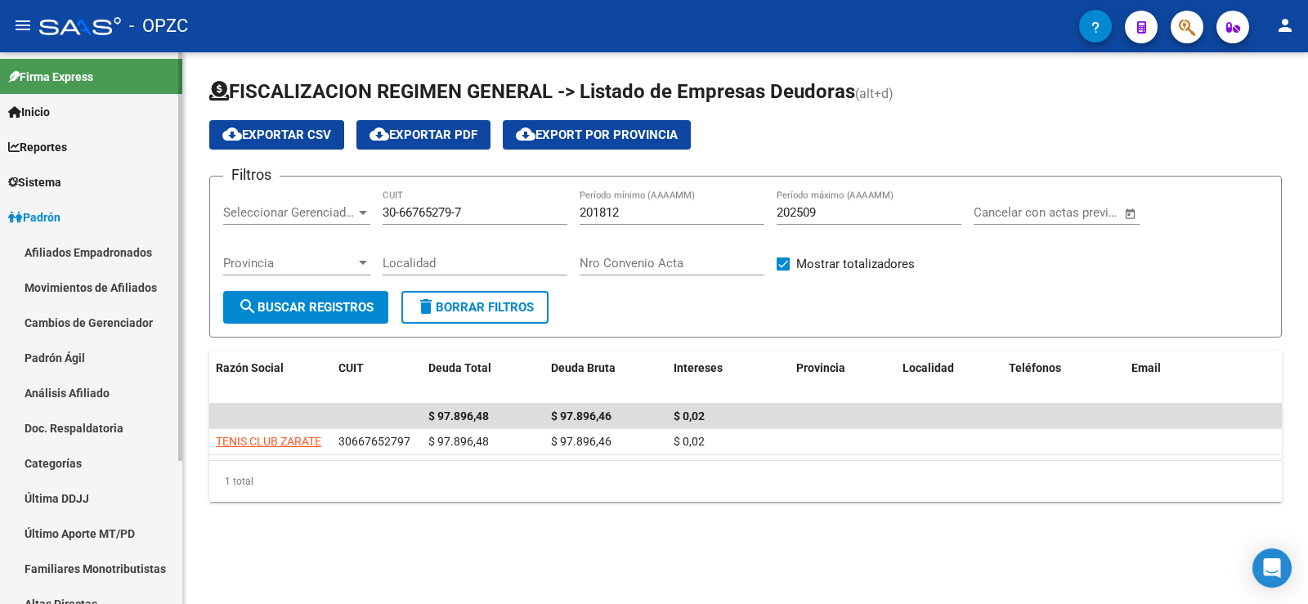
click at [74, 246] on link "Afiliados Empadronados" at bounding box center [91, 252] width 182 height 35
